Goal: Find specific page/section: Find specific page/section

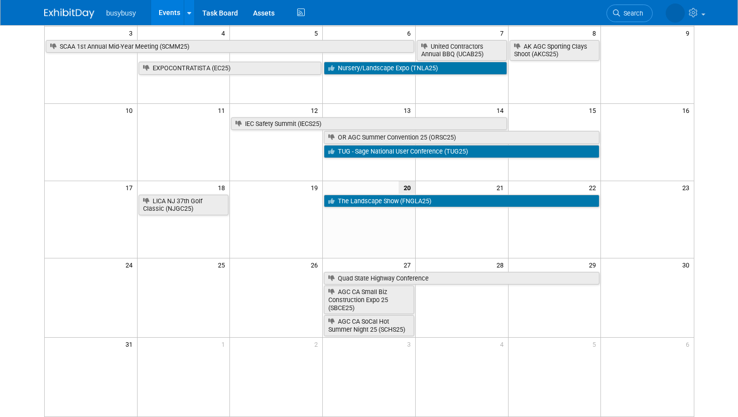
scroll to position [160, 0]
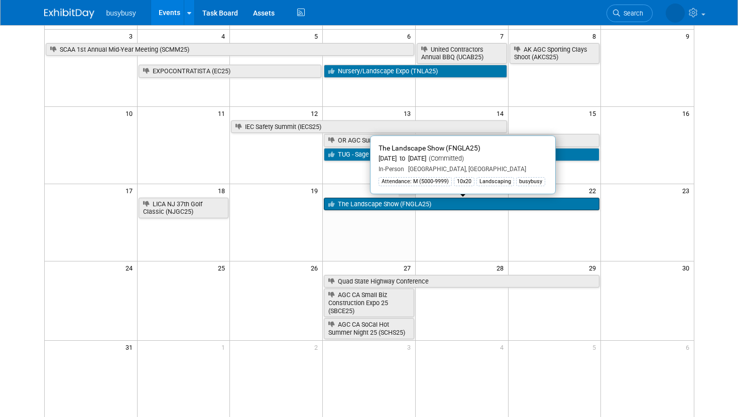
click at [361, 202] on link "The Landscape Show (FNGLA25)" at bounding box center [462, 204] width 276 height 13
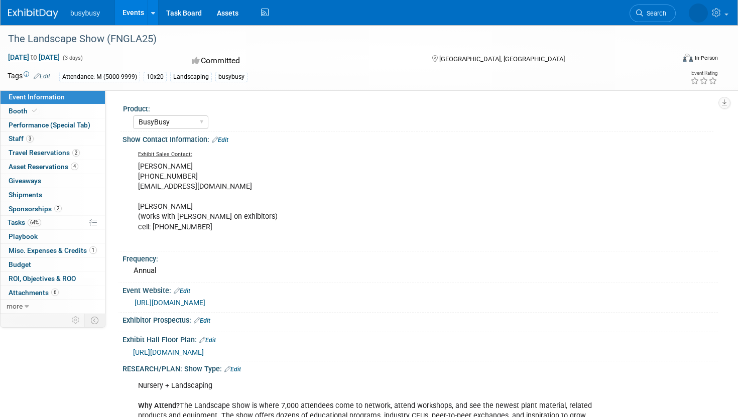
select select "BusyBusy"
click at [205, 301] on link "[URL][DOMAIN_NAME]" at bounding box center [170, 303] width 71 height 8
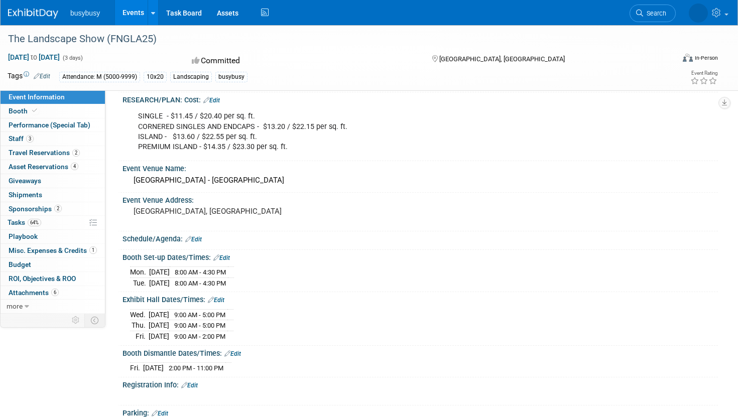
scroll to position [497, 0]
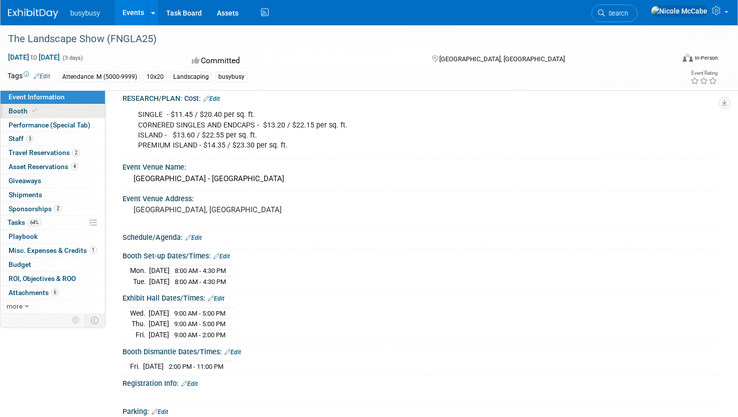
click at [68, 111] on link "Booth" at bounding box center [53, 111] width 104 height 14
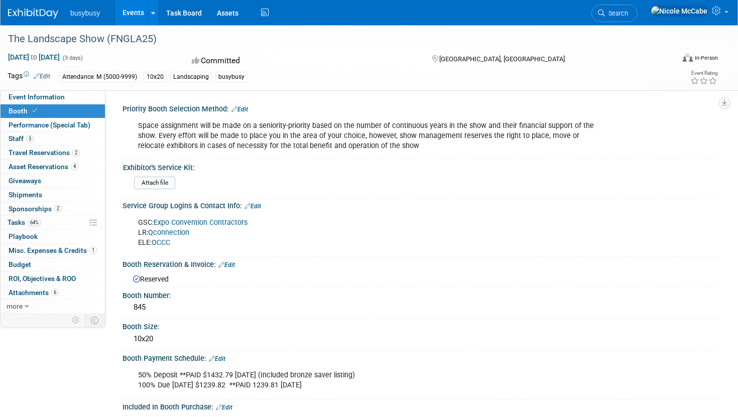
scroll to position [23, 0]
